Goal: Book appointment/travel/reservation

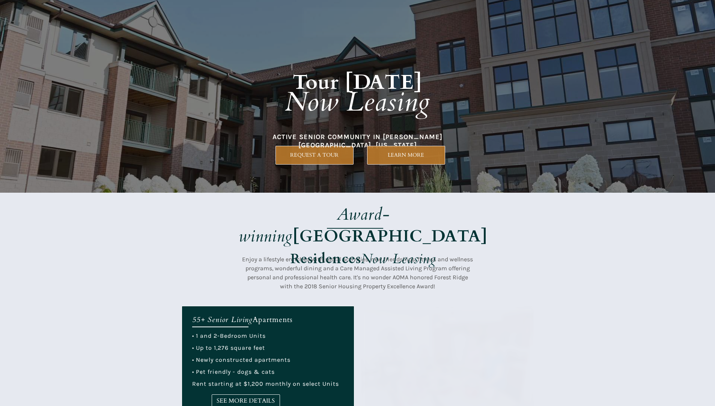
click at [395, 225] on strong "[GEOGRAPHIC_DATA]" at bounding box center [390, 236] width 195 height 23
click at [375, 191] on div at bounding box center [358, 96] width 352 height 193
click at [397, 187] on div at bounding box center [358, 96] width 352 height 193
click at [296, 165] on div at bounding box center [358, 96] width 352 height 193
click at [397, 177] on div at bounding box center [358, 96] width 352 height 193
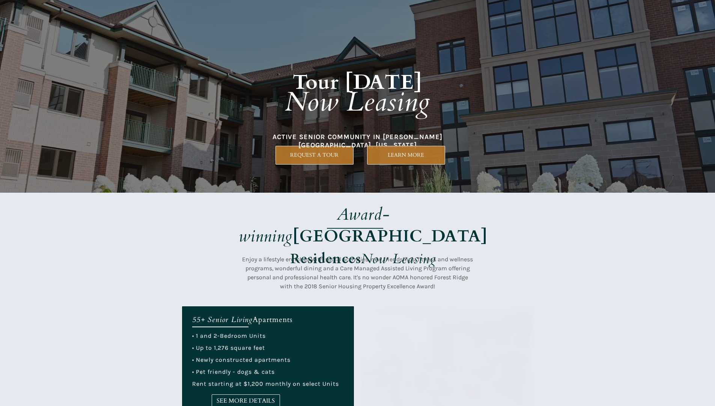
click at [363, 185] on div at bounding box center [358, 96] width 352 height 193
click at [300, 162] on link "REQUEST A TOUR" at bounding box center [314, 155] width 78 height 19
click at [261, 252] on div at bounding box center [358, 249] width 352 height 113
click at [387, 225] on strong "[GEOGRAPHIC_DATA]" at bounding box center [390, 236] width 195 height 23
click at [485, 158] on div at bounding box center [358, 96] width 352 height 193
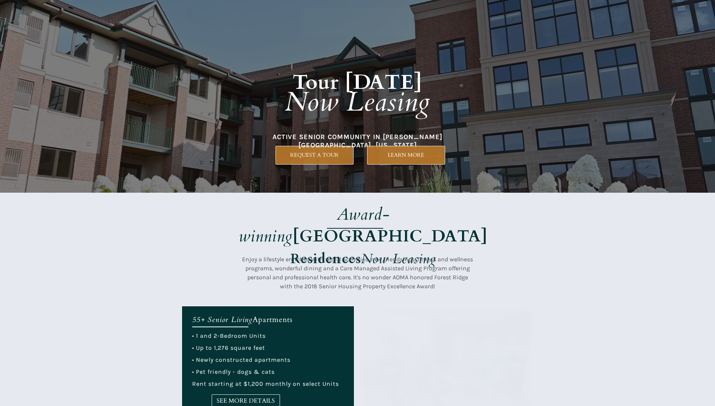
click at [288, 199] on div at bounding box center [358, 249] width 352 height 113
click at [332, 188] on div at bounding box center [358, 96] width 352 height 193
click at [307, 250] on strong "Residences" at bounding box center [325, 259] width 71 height 18
click at [410, 175] on div at bounding box center [358, 96] width 352 height 193
click at [396, 198] on div at bounding box center [358, 249] width 352 height 113
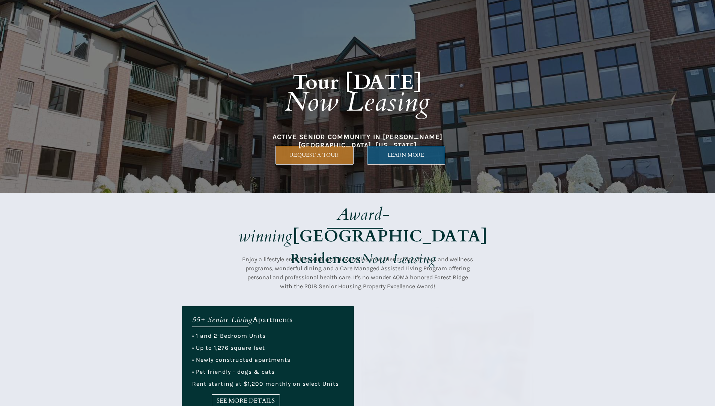
click at [416, 147] on link "LEARN MORE" at bounding box center [406, 155] width 78 height 19
